Goal: Information Seeking & Learning: Learn about a topic

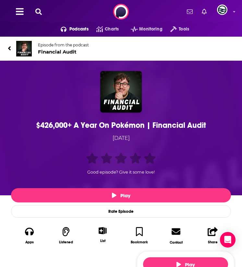
click at [114, 127] on div "$426,000+ A Year On Pokémon | Financial Audit" at bounding box center [121, 126] width 217 height 10
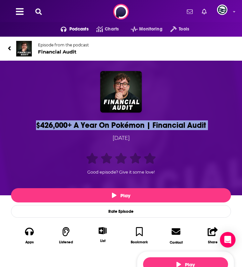
click at [114, 127] on div "$426,000+ A Year On Pokémon | Financial Audit" at bounding box center [121, 126] width 217 height 10
copy h1 "$426,000+ A Year On Pokémon | Financial Audit"
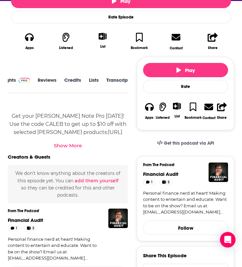
scroll to position [1, 42]
click at [109, 80] on link "Transcript" at bounding box center [108, 85] width 23 height 14
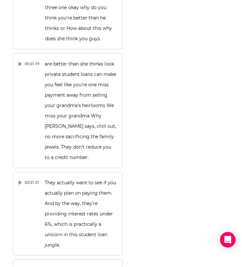
scroll to position [39215, 0]
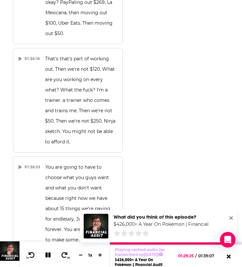
click at [232, 217] on icon at bounding box center [232, 219] width 4 height 4
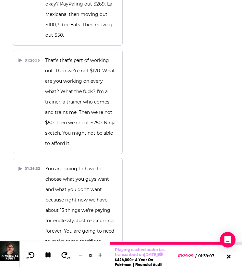
scroll to position [39210, 0]
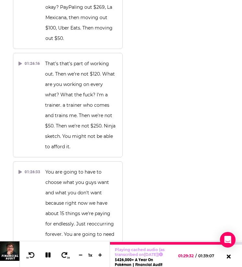
drag, startPoint x: 41, startPoint y: 37, endPoint x: 92, endPoint y: 99, distance: 79.8
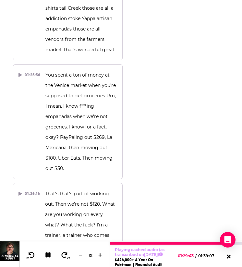
scroll to position [39062, 0]
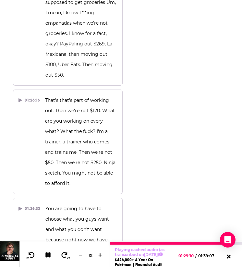
scroll to position [39178, 0]
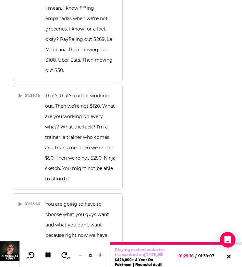
click at [48, 249] on icon at bounding box center [48, 255] width 7 height 6
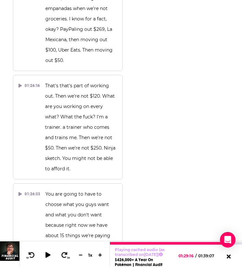
drag, startPoint x: 43, startPoint y: 107, endPoint x: 99, endPoint y: 195, distance: 104.5
drag, startPoint x: 45, startPoint y: 108, endPoint x: 104, endPoint y: 180, distance: 93.3
copy span "Hi -Fi, short tail, tail of creations, Venueing out money, Venueing out money, …"
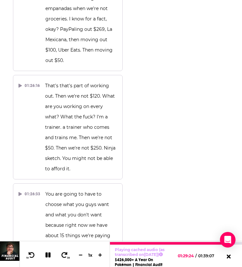
click at [46, 249] on icon at bounding box center [48, 255] width 6 height 6
click at [32, 249] on icon at bounding box center [32, 255] width 8 height 6
click at [48, 249] on icon at bounding box center [48, 255] width 6 height 6
click at [47, 249] on div at bounding box center [51, 255] width 17 height 10
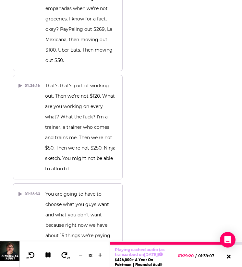
click at [48, 249] on icon at bounding box center [48, 255] width 7 height 6
click at [29, 249] on icon at bounding box center [32, 255] width 6 height 6
click at [56, 249] on div at bounding box center [51, 255] width 17 height 10
click at [49, 249] on icon at bounding box center [48, 255] width 8 height 6
click at [47, 249] on icon at bounding box center [47, 255] width 5 height 5
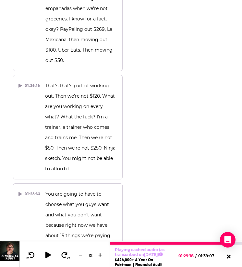
click at [47, 249] on icon at bounding box center [48, 255] width 6 height 6
click at [47, 249] on icon at bounding box center [47, 255] width 5 height 5
click at [46, 249] on icon at bounding box center [48, 255] width 6 height 6
click at [46, 249] on icon at bounding box center [47, 255] width 5 height 5
click at [46, 249] on icon at bounding box center [48, 255] width 6 height 6
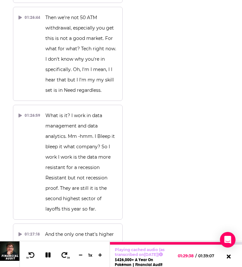
scroll to position [39464, 0]
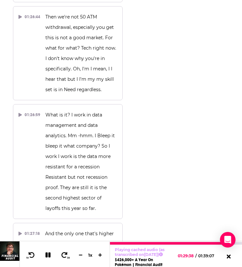
click at [45, 249] on icon at bounding box center [48, 255] width 7 height 6
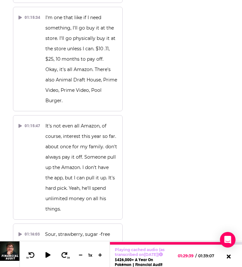
scroll to position [34347, 0]
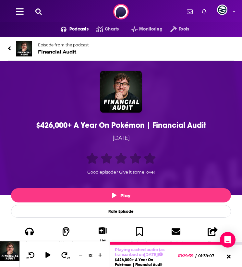
click at [25, 44] on img at bounding box center [24, 49] width 16 height 16
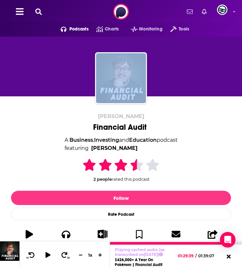
click at [25, 44] on div at bounding box center [121, 73] width 242 height 68
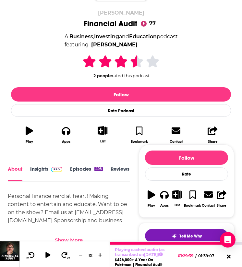
scroll to position [91, 0]
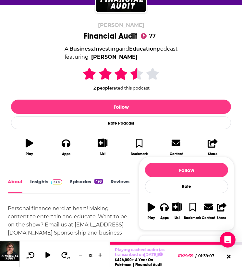
click at [52, 40] on div "[PERSON_NAME] Financial Audit 77 A Business , Investing and Education podcast f…" at bounding box center [121, 91] width 220 height 138
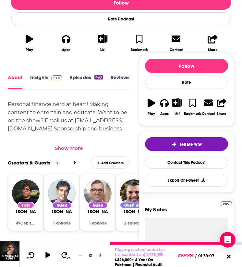
scroll to position [203, 0]
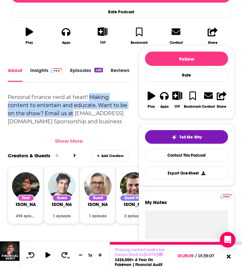
drag, startPoint x: 90, startPoint y: 98, endPoint x: 102, endPoint y: 113, distance: 19.7
click at [102, 113] on div "Personal finance nerd at heart! Making content to entertain and educate. Want t…" at bounding box center [69, 125] width 122 height 65
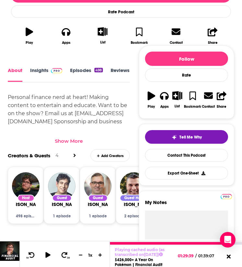
click at [80, 141] on div "Show More" at bounding box center [69, 141] width 28 height 6
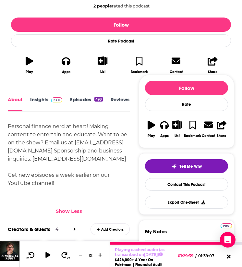
scroll to position [176, 0]
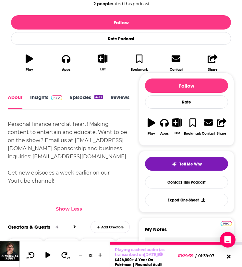
click at [44, 129] on div "Personal finance nerd at heart! Making content to entertain and educate. Want t…" at bounding box center [69, 152] width 122 height 65
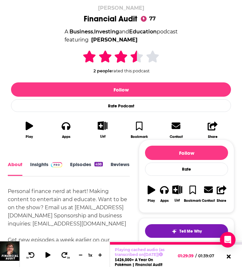
scroll to position [63, 0]
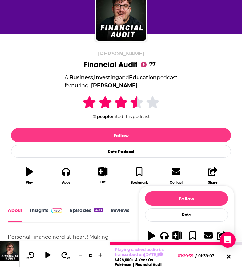
drag, startPoint x: 57, startPoint y: 74, endPoint x: 152, endPoint y: 81, distance: 95.8
click at [152, 82] on div "[PERSON_NAME] Financial Audit 77 A Business , Investing and Education podcast f…" at bounding box center [121, 120] width 220 height 138
copy div "A Business , Investing and Education podcast featuring"
click at [144, 87] on span "featuring [PERSON_NAME]" at bounding box center [121, 86] width 113 height 8
drag, startPoint x: 144, startPoint y: 86, endPoint x: 45, endPoint y: 76, distance: 99.0
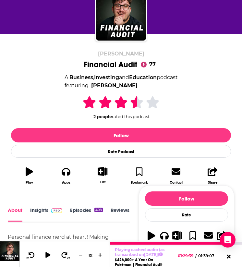
click at [45, 76] on div "[PERSON_NAME] Financial Audit 77 A Business , Investing and Education podcast f…" at bounding box center [121, 120] width 220 height 138
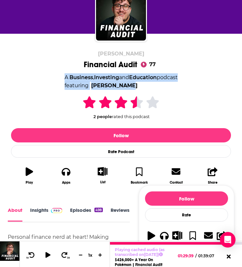
copy div "A Business , Investing and Education podcast featuring [PERSON_NAME]"
drag, startPoint x: 63, startPoint y: 76, endPoint x: 128, endPoint y: 85, distance: 65.9
click at [128, 84] on div "[PERSON_NAME] Financial Audit 77 A Business , Investing and Education podcast f…" at bounding box center [121, 120] width 220 height 138
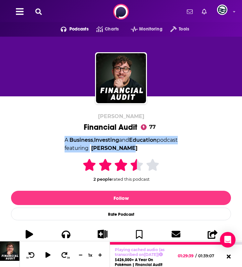
scroll to position [218, 0]
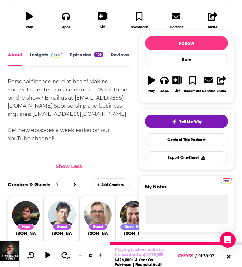
click at [39, 55] on link "Insights" at bounding box center [46, 59] width 32 height 15
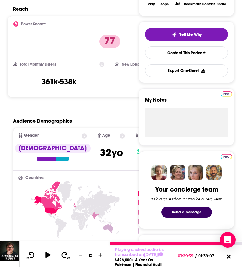
scroll to position [146, 0]
drag, startPoint x: 80, startPoint y: 82, endPoint x: 27, endPoint y: 82, distance: 53.3
click at [27, 82] on div "Total Monthly Listens 361k-538k" at bounding box center [58, 77] width 91 height 30
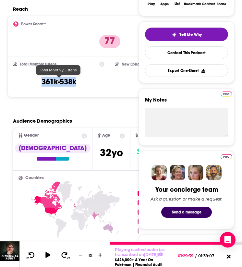
copy h3 "361k-538k"
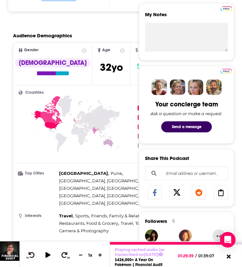
scroll to position [248, 0]
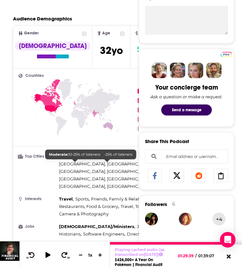
drag, startPoint x: 123, startPoint y: 162, endPoint x: 64, endPoint y: 155, distance: 59.6
click at [64, 155] on div "[GEOGRAPHIC_DATA] , [GEOGRAPHIC_DATA] , [GEOGRAPHIC_DATA], [GEOGRAPHIC_DATA] , …" at bounding box center [128, 171] width 139 height 37
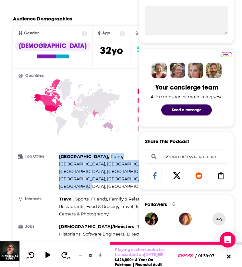
drag, startPoint x: 60, startPoint y: 156, endPoint x: 122, endPoint y: 163, distance: 62.1
click at [122, 163] on div "[GEOGRAPHIC_DATA] , [GEOGRAPHIC_DATA] , [GEOGRAPHIC_DATA], [GEOGRAPHIC_DATA] , …" at bounding box center [128, 171] width 139 height 37
copy div "[GEOGRAPHIC_DATA] , [GEOGRAPHIC_DATA] , [GEOGRAPHIC_DATA], [GEOGRAPHIC_DATA] , …"
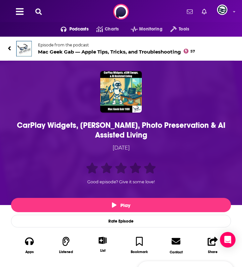
click at [84, 123] on div "CarPlay Widgets, eSIM Swaps, Photo Preservation & AI Assisted Living" at bounding box center [121, 130] width 217 height 19
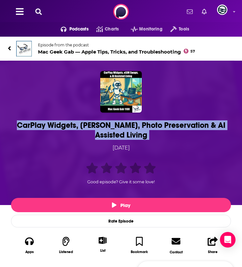
click at [84, 123] on div "CarPlay Widgets, eSIM Swaps, Photo Preservation & AI Assisted Living" at bounding box center [121, 130] width 217 height 19
copy h1 "CarPlay Widgets, eSIM Swaps, Photo Preservation & AI Assisted Living"
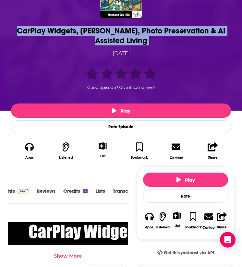
scroll to position [0, 50]
click at [118, 195] on link "Transcript" at bounding box center [108, 195] width 23 height 15
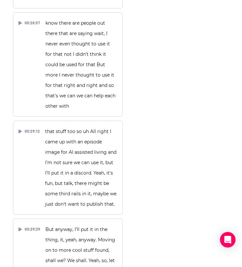
scroll to position [11118, 0]
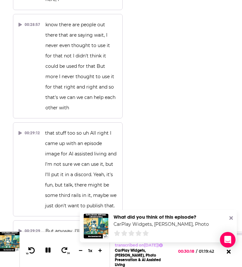
click at [31, 247] on button "10" at bounding box center [30, 250] width 13 height 9
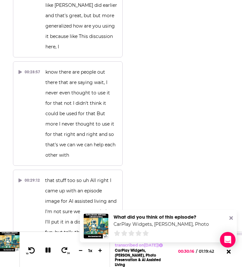
scroll to position [11068, 0]
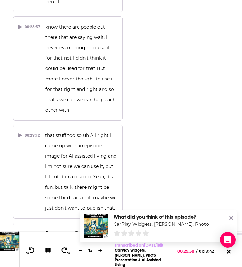
scroll to position [11116, 0]
drag, startPoint x: 45, startPoint y: 53, endPoint x: 99, endPoint y: 181, distance: 138.6
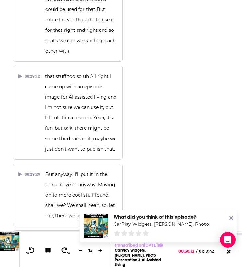
scroll to position [11181, 0]
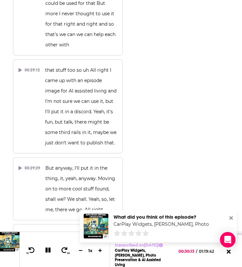
drag, startPoint x: 81, startPoint y: 205, endPoint x: 46, endPoint y: 5, distance: 202.8
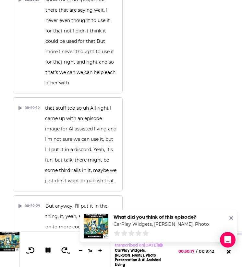
scroll to position [11134, 0]
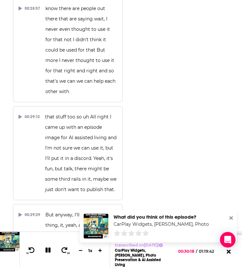
drag, startPoint x: 46, startPoint y: 36, endPoint x: 89, endPoint y: 183, distance: 153.6
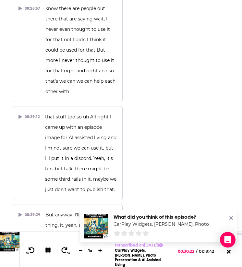
drag, startPoint x: 44, startPoint y: 33, endPoint x: 70, endPoint y: 210, distance: 178.4
drag, startPoint x: 43, startPoint y: 35, endPoint x: 75, endPoint y: 53, distance: 36.4
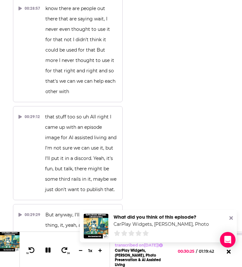
drag, startPoint x: 43, startPoint y: 37, endPoint x: 69, endPoint y: 50, distance: 29.1
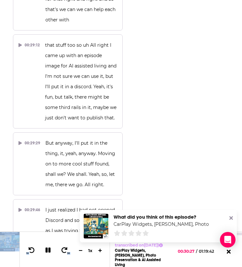
scroll to position [11251, 0]
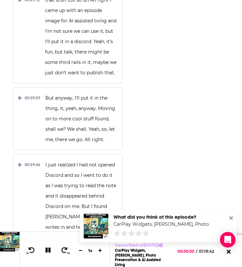
drag, startPoint x: 46, startPoint y: 81, endPoint x: 76, endPoint y: 135, distance: 61.8
copy div "He says despite my Macbook Air M2's limited 256 gig storage I've always saved m…"
click at [47, 249] on icon at bounding box center [48, 251] width 7 height 6
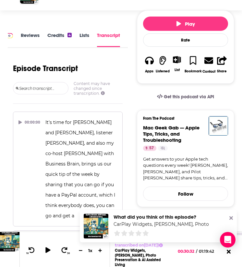
scroll to position [0, 0]
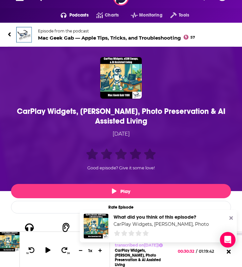
scroll to position [20, 0]
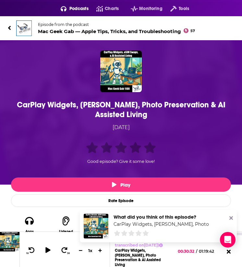
click at [51, 103] on div "CarPlay Widgets, eSIM Swaps, Photo Preservation & AI Assisted Living" at bounding box center [121, 109] width 217 height 19
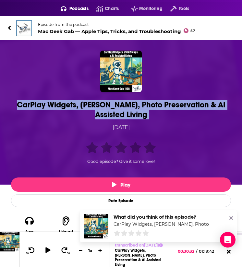
click at [51, 103] on div "CarPlay Widgets, eSIM Swaps, Photo Preservation & AI Assisted Living" at bounding box center [121, 109] width 217 height 19
click at [46, 33] on span "Mac Geek Gab — Apple Tips, Tricks, and Troubleshooting 57" at bounding box center [116, 31] width 157 height 6
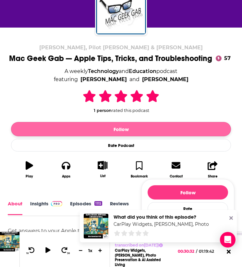
scroll to position [51, 0]
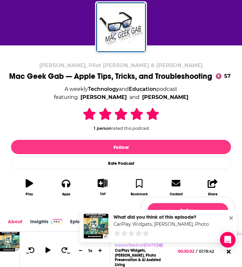
click at [123, 60] on div "Dave Hamilton, Pilot Pete & Adam Christianson Mac Geek Gab — Apple Tips, Tricks…" at bounding box center [121, 123] width 242 height 157
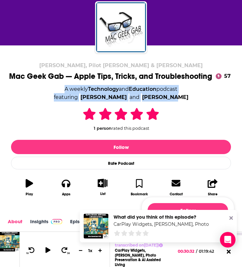
drag, startPoint x: 57, startPoint y: 87, endPoint x: 182, endPoint y: 97, distance: 125.8
click at [182, 97] on div "Dave Hamilton, Pilot Pete & Adam Christianson Mac Geek Gab — Apple Tips, Tricks…" at bounding box center [121, 131] width 225 height 138
copy div "A weekly Technology and Education podcast featuring Dave Hamilton and John Braun"
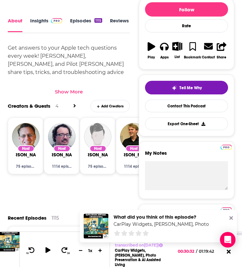
scroll to position [254, 0]
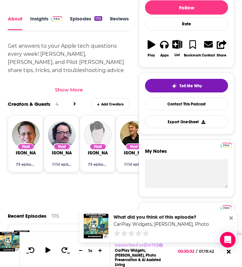
click at [57, 91] on div "Show More" at bounding box center [69, 90] width 28 height 6
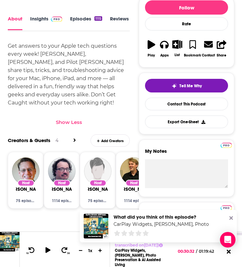
click at [35, 74] on div "Get answers to your Apple tech questions every week! Dave Hamilton, Adam Christ…" at bounding box center [69, 74] width 122 height 65
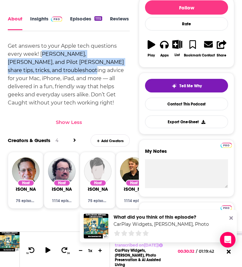
drag, startPoint x: 42, startPoint y: 55, endPoint x: 66, endPoint y: 67, distance: 26.4
click at [66, 67] on div "Get answers to your Apple tech questions every week! Dave Hamilton, Adam Christ…" at bounding box center [69, 74] width 122 height 65
click at [65, 67] on div "Get answers to your Apple tech questions every week! Dave Hamilton, Adam Christ…" at bounding box center [69, 74] width 122 height 65
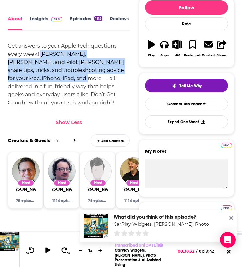
drag, startPoint x: 39, startPoint y: 51, endPoint x: 70, endPoint y: 79, distance: 41.2
click at [70, 79] on div "Get answers to your Apple tech questions every week! Dave Hamilton, Adam Christ…" at bounding box center [69, 74] width 122 height 65
copy div "Dave Hamilton, Adam Christianson, and Pilot Pete share tips, tricks, and troubl…"
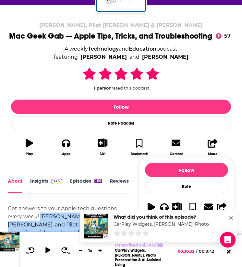
scroll to position [101, 0]
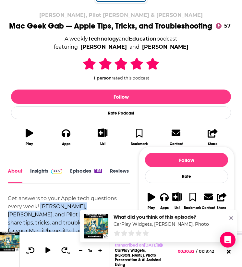
click at [46, 172] on link "Insights" at bounding box center [46, 175] width 32 height 14
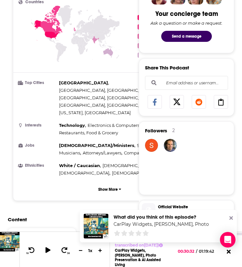
scroll to position [331, 0]
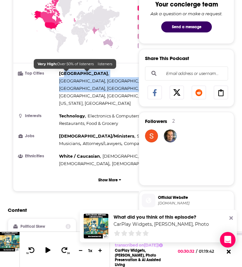
drag, startPoint x: 128, startPoint y: 79, endPoint x: 63, endPoint y: 70, distance: 65.9
click at [63, 70] on div "Lisbon , Tampa, FL , Lakeland, FL , Minneapolis, MN , Washington, D.C. , New Yo…" at bounding box center [128, 88] width 139 height 37
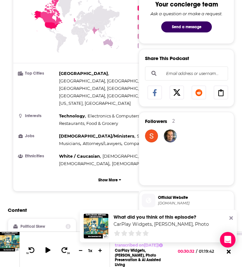
click at [55, 78] on li "Top Cities Lisbon , Tampa, FL , Lakeland, FL , Minneapolis, MN , Washington, D.…" at bounding box center [110, 88] width 183 height 37
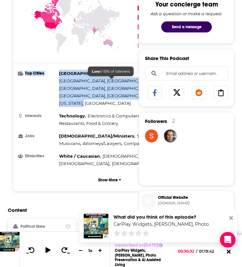
drag, startPoint x: 56, startPoint y: 73, endPoint x: 124, endPoint y: 81, distance: 68.8
click at [124, 81] on li "Top Cities Lisbon , Tampa, FL , Lakeland, FL , Minneapolis, MN , Washington, D.…" at bounding box center [110, 88] width 183 height 37
click at [124, 101] on span "New York, NY" at bounding box center [95, 103] width 72 height 5
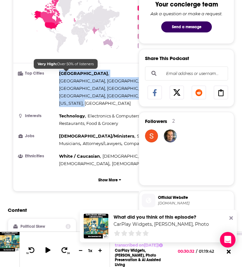
drag, startPoint x: 126, startPoint y: 81, endPoint x: 59, endPoint y: 72, distance: 67.6
click at [59, 72] on div "Lisbon , Tampa, FL , Lakeland, FL , Minneapolis, MN , Washington, D.C. , New Yo…" at bounding box center [128, 88] width 139 height 37
copy div "Lisbon , Tampa, FL , Lakeland, FL , Minneapolis, MN , Washington, D.C. , New Yo…"
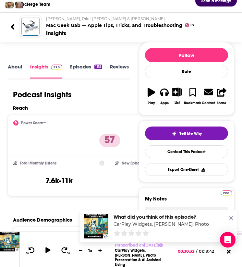
scroll to position [0, 0]
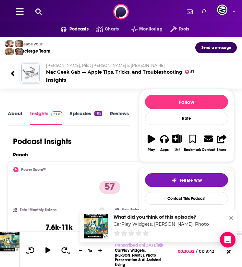
click at [32, 69] on img "Mac Geek Gab — Apple Tips, Tricks, and Troubleshooting" at bounding box center [30, 73] width 19 height 19
click at [15, 121] on link "About" at bounding box center [15, 117] width 15 height 15
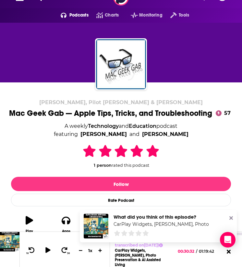
scroll to position [15, 0]
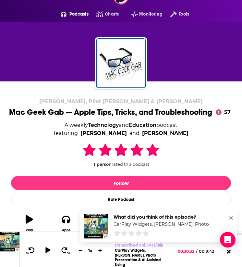
click at [45, 109] on div "Mac Geek Gab — Apple Tips, Tricks, and Troubleshooting 57" at bounding box center [121, 113] width 225 height 10
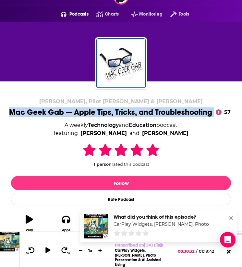
click at [45, 109] on div "Mac Geek Gab — Apple Tips, Tricks, and Troubleshooting 57" at bounding box center [121, 113] width 225 height 10
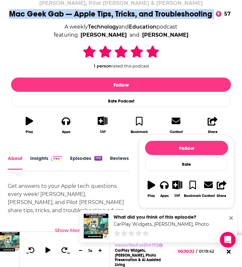
scroll to position [0, 0]
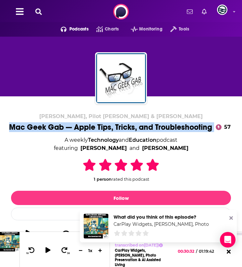
copy div "Mac Geek Gab — Apple Tips, Tricks, and Troubleshooting"
click at [36, 129] on div "Mac Geek Gab — Apple Tips, Tricks, and Troubleshooting 57" at bounding box center [121, 127] width 225 height 10
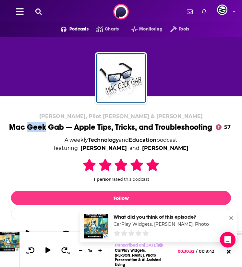
click at [36, 129] on div "Mac Geek Gab — Apple Tips, Tricks, and Troubleshooting 57" at bounding box center [121, 127] width 225 height 10
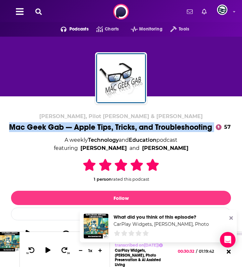
click at [36, 129] on div "Mac Geek Gab — Apple Tips, Tricks, and Troubleshooting 57" at bounding box center [121, 127] width 225 height 10
copy div "Mac Geek Gab — Apple Tips, Tricks, and Troubleshooting"
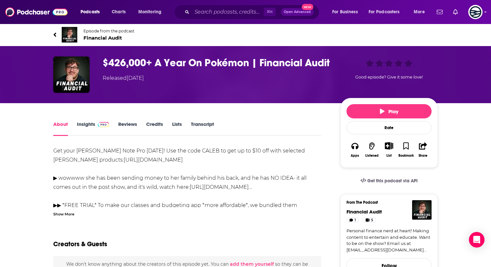
click at [92, 124] on link "Insights" at bounding box center [93, 128] width 32 height 15
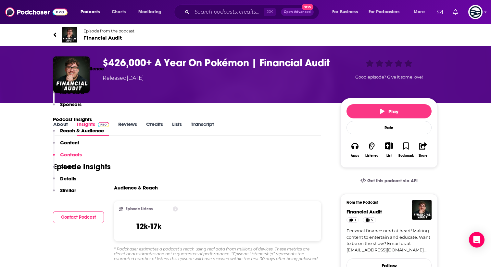
scroll to position [913, 0]
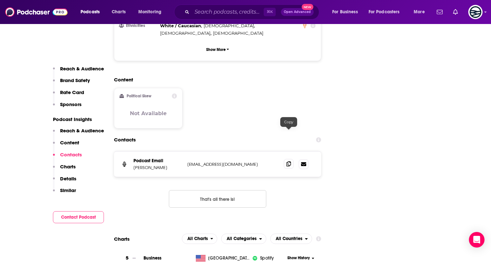
click at [289, 161] on icon at bounding box center [289, 163] width 5 height 5
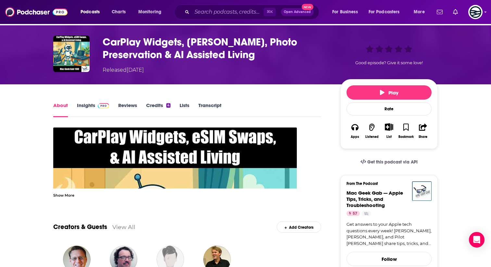
scroll to position [27, 0]
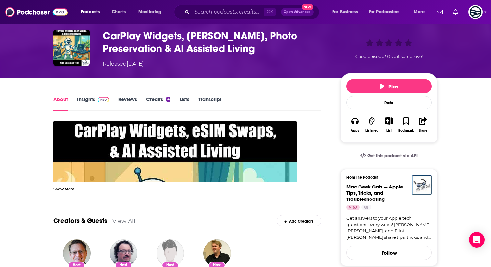
click at [82, 97] on link "Insights" at bounding box center [93, 103] width 32 height 15
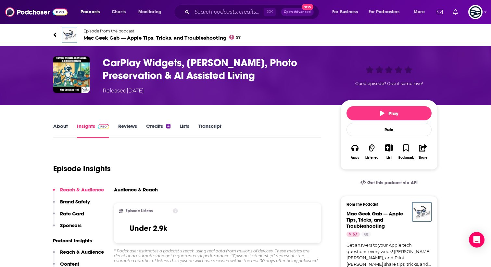
scroll to position [791, 0]
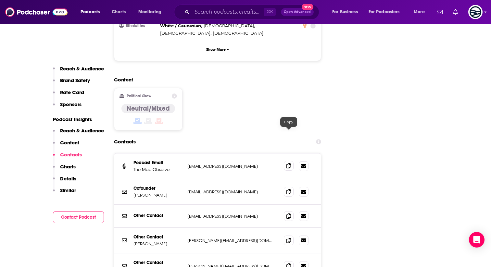
click at [291, 163] on icon at bounding box center [289, 165] width 5 height 5
click at [288, 189] on icon at bounding box center [289, 191] width 5 height 5
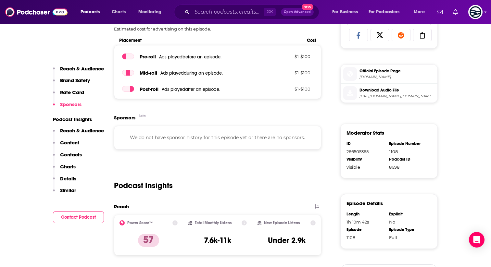
scroll to position [841, 0]
